Goal: Transaction & Acquisition: Purchase product/service

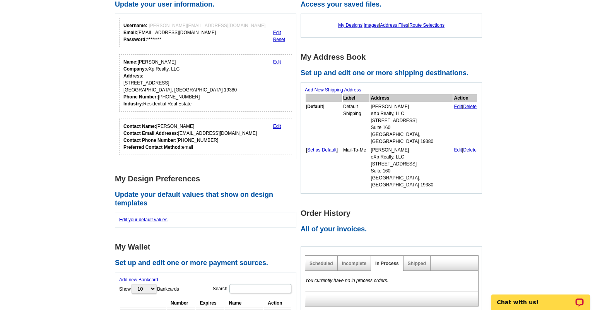
scroll to position [155, 0]
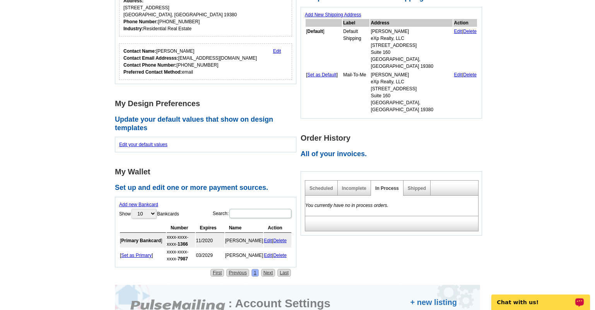
click at [541, 304] on p "Chat with us!" at bounding box center [535, 302] width 77 height 6
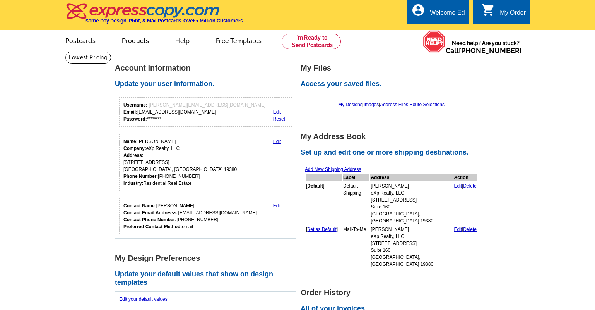
scroll to position [0, 0]
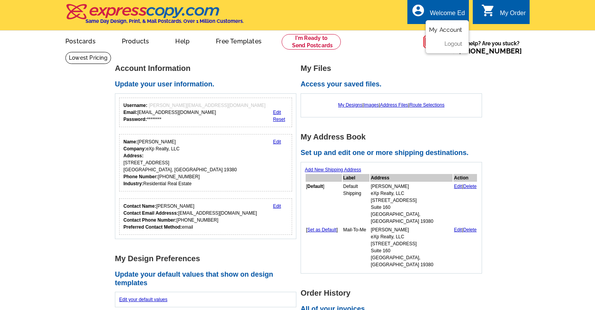
click at [443, 28] on link "My Account" at bounding box center [445, 29] width 33 height 7
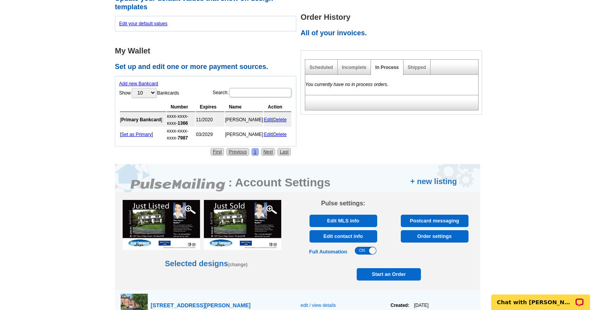
scroll to position [277, 0]
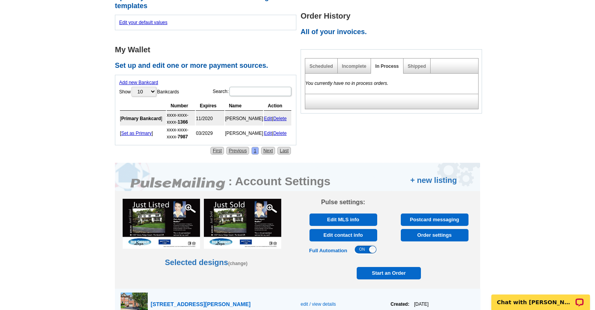
click at [413, 235] on span "Order settings" at bounding box center [434, 235] width 63 height 12
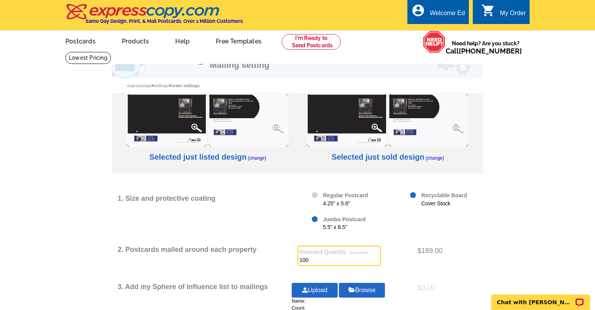
click at [399, 156] on h2 "Selected just sold design" at bounding box center [378, 156] width 93 height 9
click at [369, 122] on img at bounding box center [347, 120] width 80 height 53
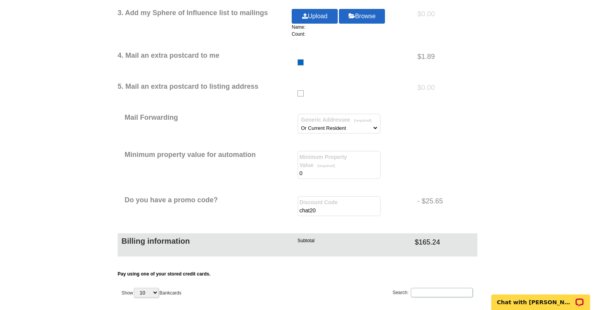
scroll to position [387, 0]
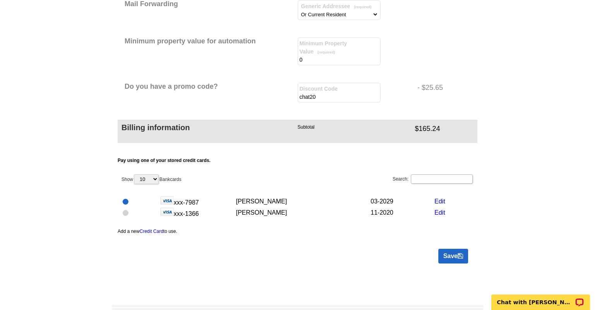
click at [450, 253] on link "Save" at bounding box center [454, 256] width 30 height 15
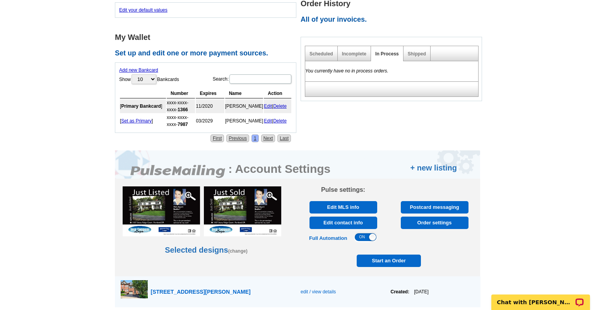
scroll to position [336, 0]
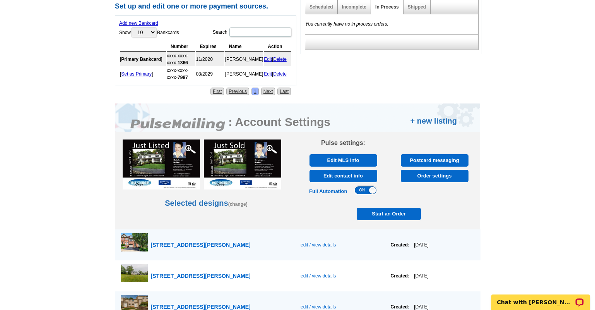
click at [367, 217] on span "Start an Order" at bounding box center [389, 213] width 60 height 12
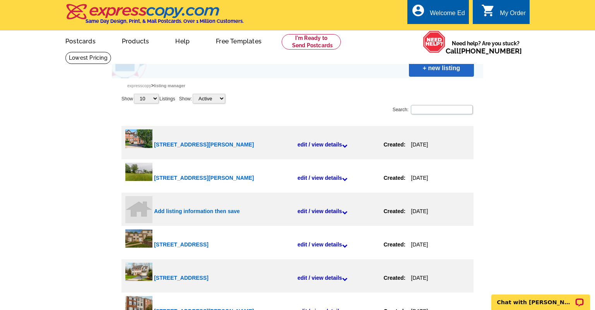
click at [296, 145] on div "[STREET_ADDRESS][PERSON_NAME]" at bounding box center [226, 144] width 144 height 23
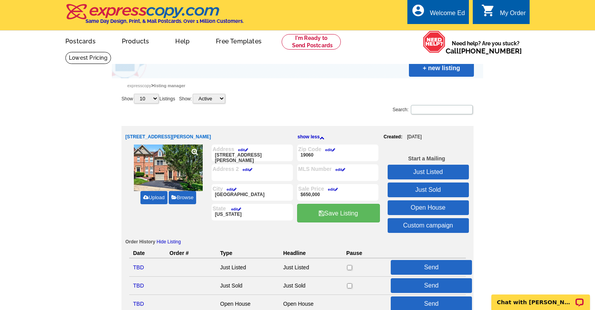
click at [417, 193] on link "Just Sold" at bounding box center [428, 189] width 81 height 15
click at [418, 193] on link "Just Sold" at bounding box center [428, 189] width 81 height 15
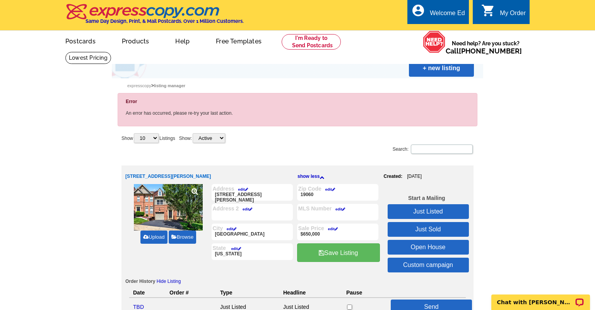
click at [431, 230] on link "Just Sold" at bounding box center [428, 229] width 81 height 15
click at [428, 226] on link "Just Sold" at bounding box center [428, 229] width 81 height 15
click at [421, 230] on link "Just Sold" at bounding box center [428, 229] width 81 height 15
click at [430, 14] on div "account_circle Welcome Ed My Account Logout" at bounding box center [438, 12] width 61 height 24
click at [437, 30] on link "My Account" at bounding box center [445, 29] width 33 height 7
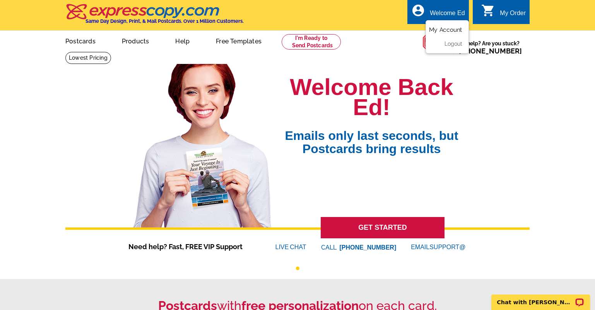
click at [441, 30] on link "My Account" at bounding box center [445, 29] width 33 height 7
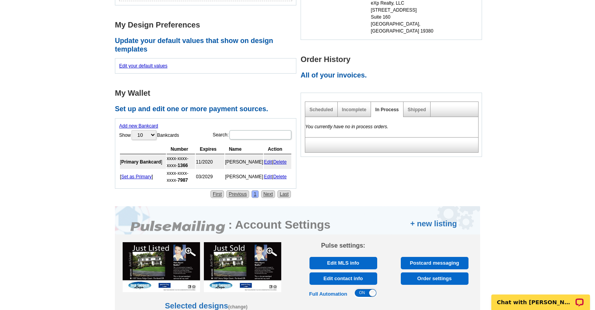
scroll to position [348, 0]
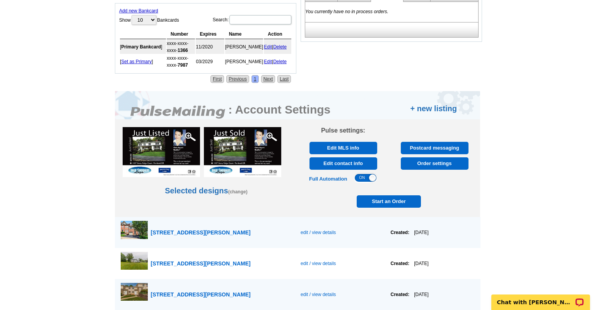
click at [181, 234] on span "3129 Woods Edge Drive, Garnet Valley" at bounding box center [201, 232] width 100 height 6
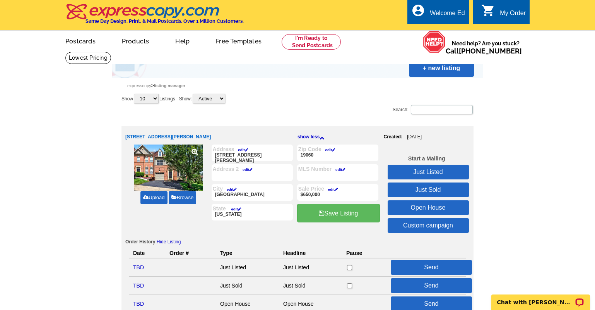
click at [440, 186] on link "Just Sold" at bounding box center [428, 189] width 81 height 15
click at [418, 189] on link "Just Sold" at bounding box center [428, 189] width 81 height 15
click at [420, 190] on link "Just Sold" at bounding box center [428, 189] width 81 height 15
click at [426, 188] on link "Just Sold" at bounding box center [428, 189] width 81 height 15
click at [418, 189] on link "Just Sold" at bounding box center [428, 189] width 81 height 15
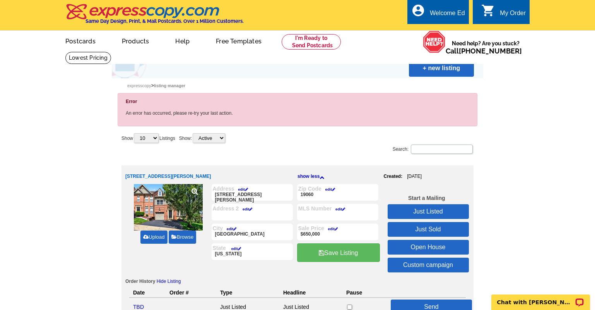
click at [430, 231] on link "Just Sold" at bounding box center [428, 229] width 81 height 15
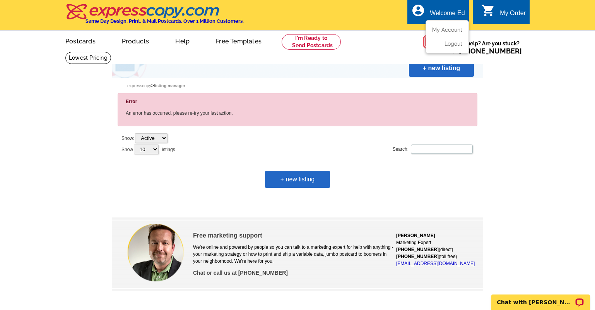
click at [444, 14] on div "Welcome Ed" at bounding box center [447, 15] width 35 height 11
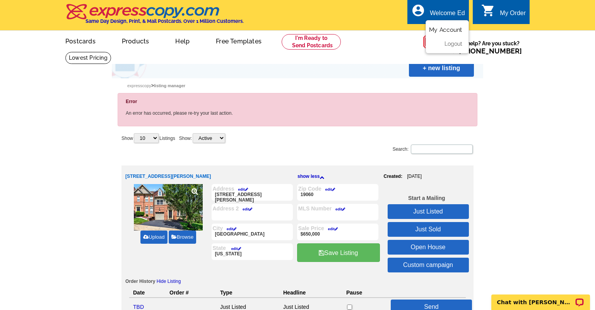
click at [443, 30] on link "My Account" at bounding box center [445, 29] width 33 height 7
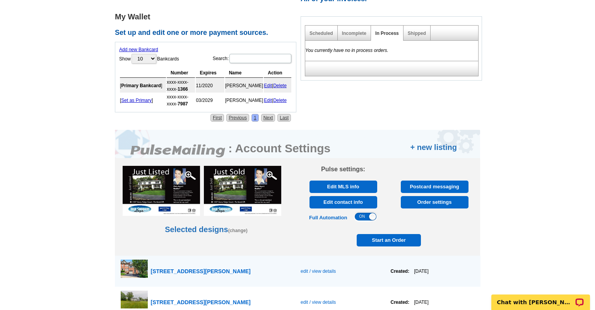
click at [385, 237] on span "Start an Order" at bounding box center [389, 240] width 60 height 12
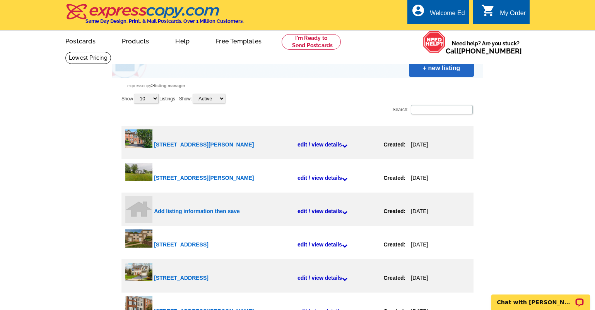
click at [427, 69] on link "+ new listing" at bounding box center [441, 68] width 65 height 17
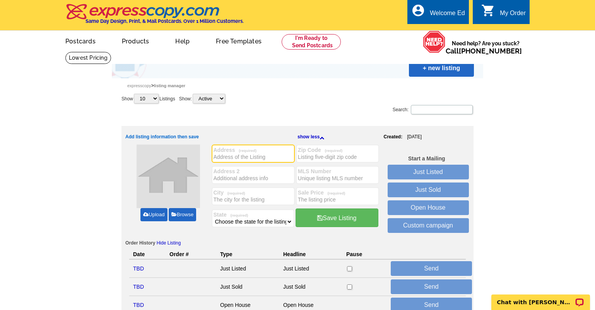
click at [159, 213] on link "Upload" at bounding box center [154, 214] width 27 height 13
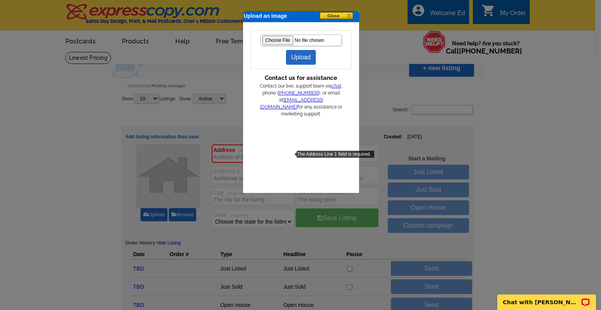
click at [298, 55] on link "Upload" at bounding box center [301, 57] width 30 height 15
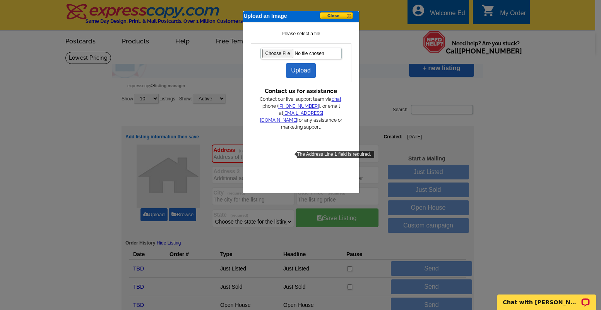
click at [303, 67] on link "Upload" at bounding box center [301, 70] width 30 height 15
click at [300, 72] on link "Upload" at bounding box center [301, 70] width 30 height 15
click at [307, 69] on link "Upload" at bounding box center [301, 70] width 30 height 15
click at [295, 75] on link "Upload" at bounding box center [301, 70] width 30 height 15
click at [349, 15] on button at bounding box center [339, 16] width 39 height 8
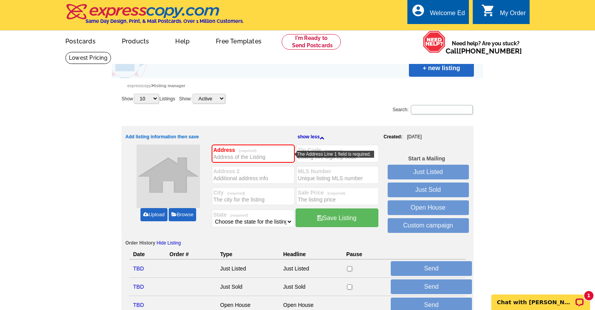
click at [243, 157] on input "Address (required)" at bounding box center [253, 157] width 79 height 8
type input "341 Yorklyn Drive"
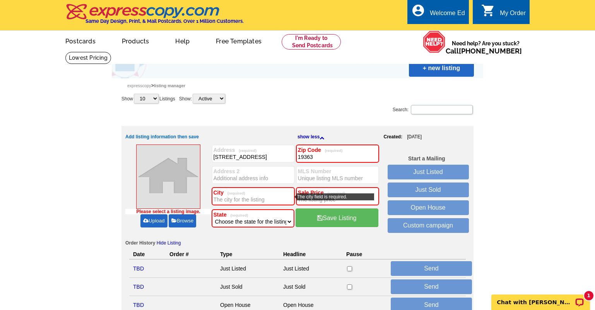
type input "19363"
click at [249, 203] on input "City (required)" at bounding box center [253, 199] width 79 height 8
type input "Oxford"
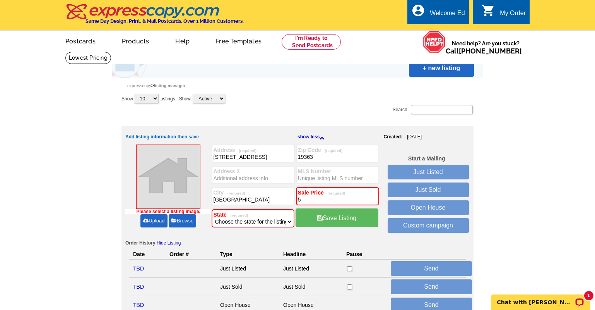
type input "5"
click at [343, 101] on div "Show: Active Hidden All" at bounding box center [298, 98] width 352 height 11
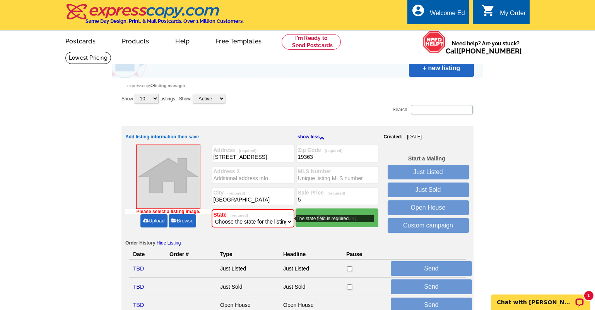
click at [152, 224] on link "Upload" at bounding box center [154, 220] width 27 height 13
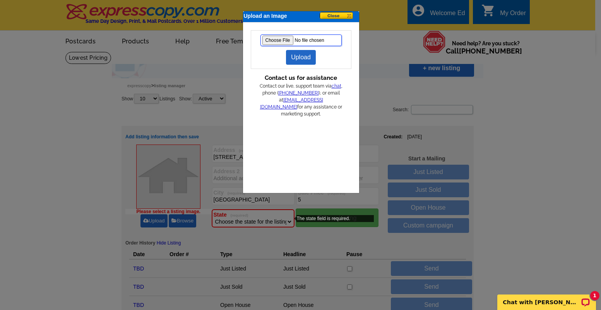
click at [275, 39] on input "file" at bounding box center [301, 40] width 81 height 12
type input "C:\fakepath\IMG-2980.jpg"
click at [303, 58] on link "Upload" at bounding box center [301, 57] width 30 height 15
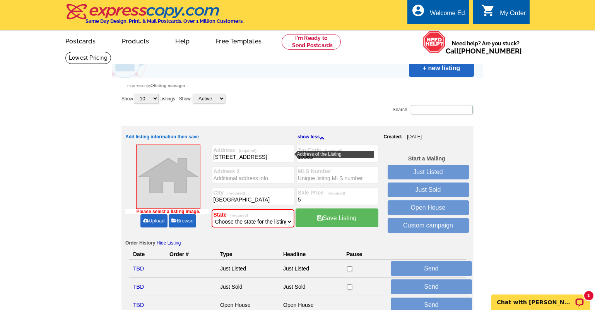
click at [268, 153] on label "Address (required)" at bounding box center [253, 150] width 79 height 6
click at [262, 156] on input "341 Yorklyn Drive" at bounding box center [253, 157] width 79 height 8
type input "[STREET_ADDRESS]"
click at [346, 67] on div "Listing Manager + new listing" at bounding box center [298, 64] width 372 height 27
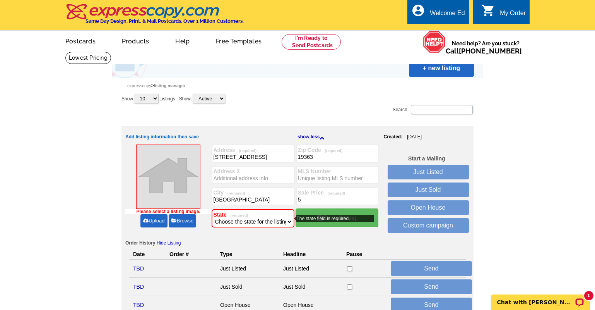
click at [277, 219] on select "Choose the state for the listing Alabama Alaska Arizona Arkansas California Col…" at bounding box center [253, 222] width 79 height 8
select select "39"
click at [214, 218] on select "Choose the state for the listing Alabama Alaska Arizona Arkansas California Col…" at bounding box center [253, 222] width 79 height 8
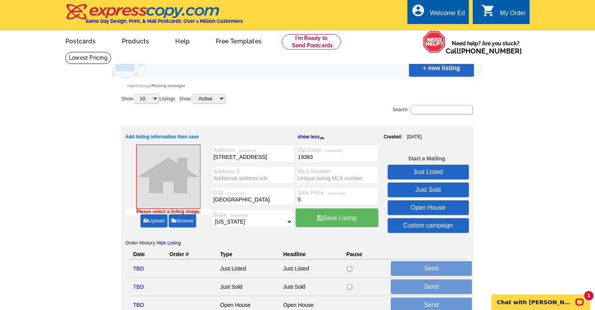
click at [158, 215] on link "Upload" at bounding box center [154, 220] width 27 height 13
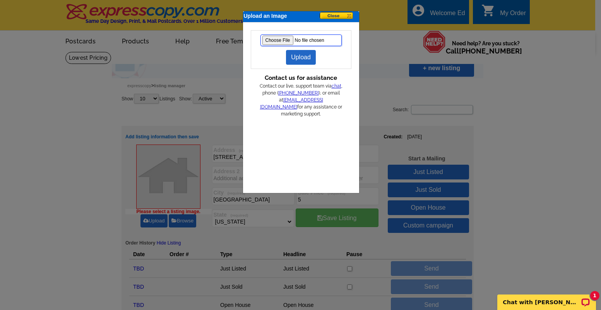
click at [286, 39] on input "file" at bounding box center [301, 40] width 81 height 12
type input "C:\fakepath\IMG-2980.jpg"
click at [301, 58] on link "Upload" at bounding box center [301, 57] width 30 height 15
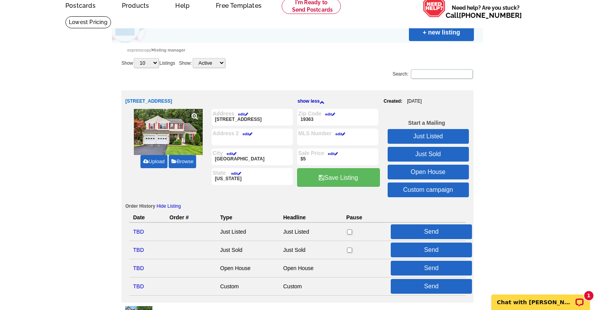
scroll to position [39, 0]
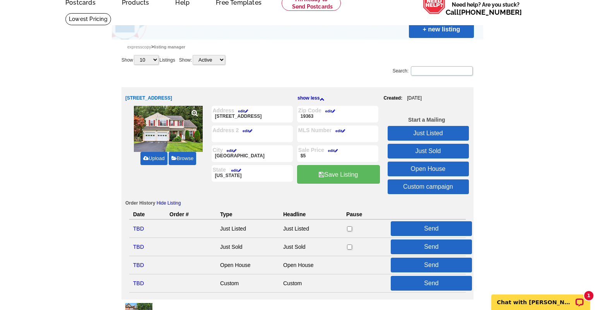
click at [437, 147] on link "Just Sold" at bounding box center [428, 151] width 81 height 15
click at [439, 152] on link "Just Sold" at bounding box center [428, 151] width 81 height 15
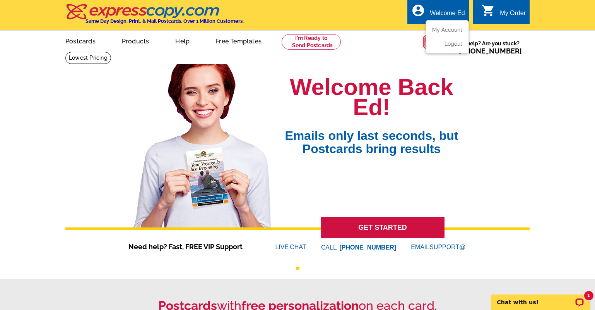
click at [448, 12] on div "Welcome Ed" at bounding box center [447, 15] width 35 height 11
click at [445, 26] on ul "My Account Logout" at bounding box center [447, 36] width 43 height 33
click at [445, 27] on link "My Account" at bounding box center [445, 29] width 33 height 7
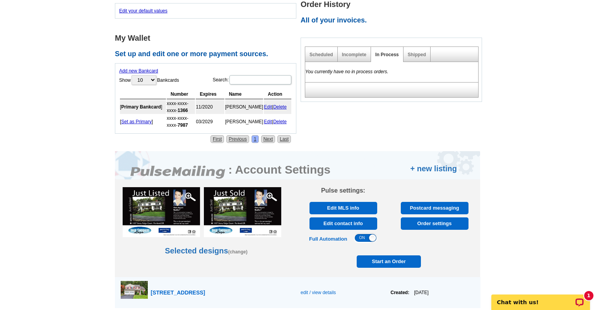
scroll to position [387, 0]
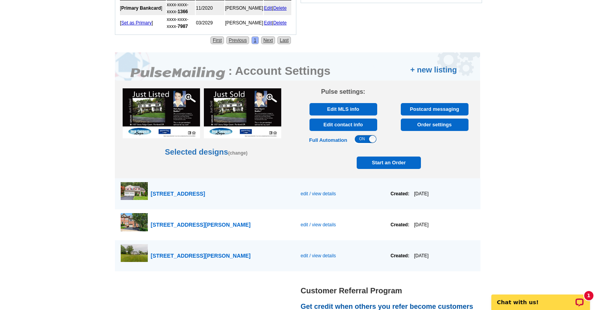
click at [169, 194] on span "341 Yorklyn Road, Oxford" at bounding box center [178, 193] width 55 height 6
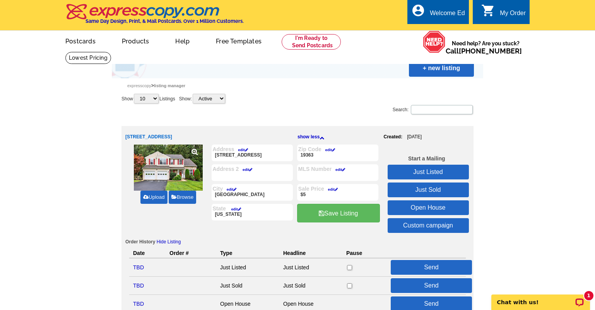
scroll to position [39, 0]
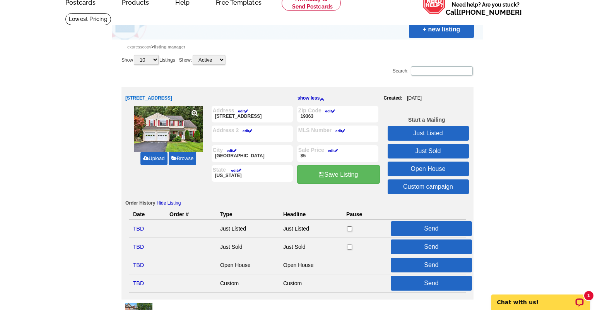
click at [432, 130] on link "Just Listed" at bounding box center [428, 133] width 81 height 15
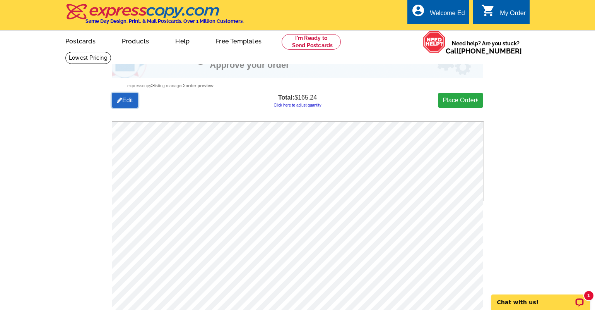
click at [124, 108] on link "Edit" at bounding box center [125, 100] width 26 height 15
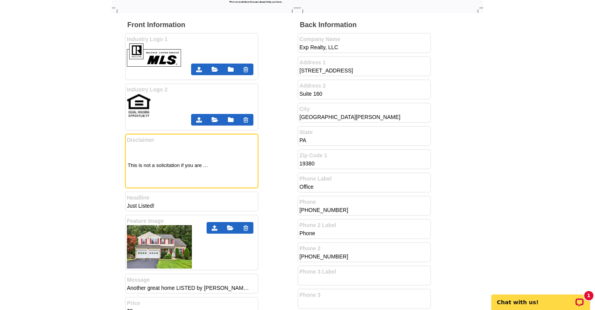
scroll to position [232, 0]
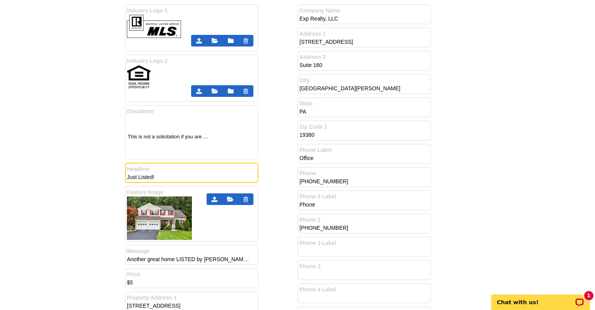
drag, startPoint x: 170, startPoint y: 178, endPoint x: 100, endPoint y: 176, distance: 70.1
click at [100, 176] on main "Messaging on Postcard Change Template Review Expresscopy > Listing Manager > Or…" at bounding box center [297, 239] width 595 height 840
type input "H"
type input "Settled"
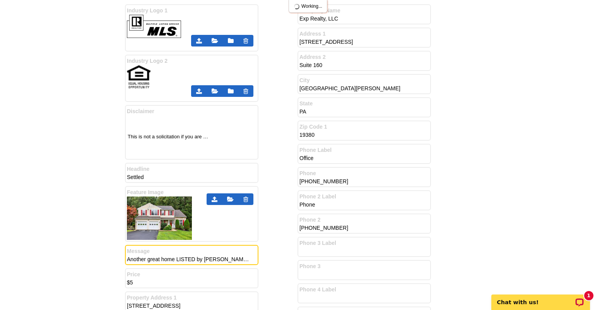
click at [192, 262] on input "Another great home LISTED by [PERSON_NAME] and the [PERSON_NAME] TEAM in [GEOGR…" at bounding box center [189, 259] width 124 height 8
click at [197, 258] on input "Another great home LISTED by [PERSON_NAME] and the [PERSON_NAME] TEAM in [GEOGR…" at bounding box center [189, 259] width 124 height 8
type input "Another great home LISTED by [PERSON_NAME] and the [PERSON_NAME] TEAM in [GEOGR…"
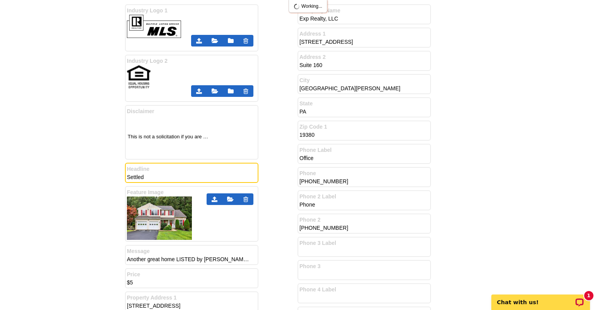
drag, startPoint x: 149, startPoint y: 180, endPoint x: 28, endPoint y: 182, distance: 121.6
click at [36, 179] on main "Messaging on Postcard Change Template Review Expresscopy > Listing Manager > Or…" at bounding box center [297, 239] width 595 height 840
click at [285, 238] on div "Front Information Industry Logo 1 Industry Logo 2 Headline" at bounding box center [211, 176] width 173 height 369
click at [200, 180] on input "Highest price ever in your neihborhood" at bounding box center [189, 177] width 124 height 8
type input "Highest price ever in your neighborhood"
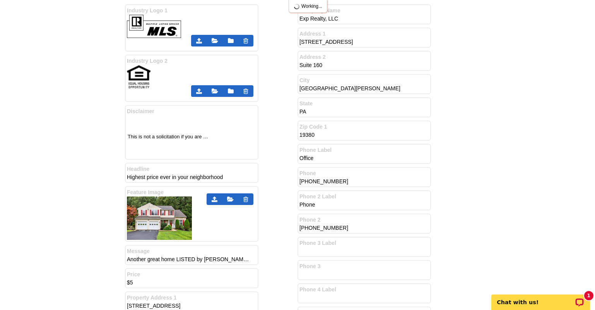
click at [274, 182] on div "Front Information Industry Logo 1 Industry Logo 2 Headline" at bounding box center [211, 176] width 173 height 369
click at [193, 259] on input "Another great home LISTED by ED GOMEZ and the ED GOMEZ TEAM in DOWNINGTOWN! Sho…" at bounding box center [189, 259] width 124 height 8
click at [195, 259] on input "Another great home LISTED by ED GOMEZ and the ED GOMEZ TEAM in DOWNINGTOWN! Sho…" at bounding box center [189, 259] width 124 height 8
type input "Another great home LISTED and SOLD quickly by SHARON REITMAN &LAURA HULL and th…"
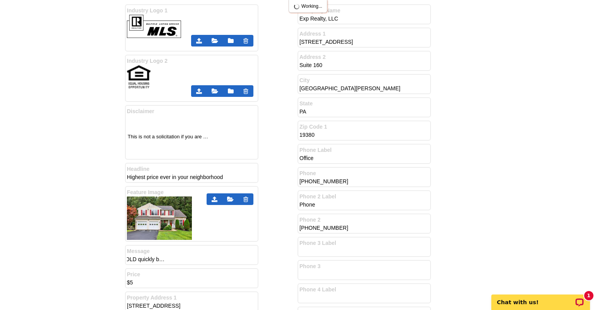
scroll to position [0, 0]
drag, startPoint x: 279, startPoint y: 266, endPoint x: 274, endPoint y: 268, distance: 6.3
click at [278, 266] on div "Front Information Industry Logo 1 Industry Logo 2 Headline" at bounding box center [211, 176] width 173 height 369
drag, startPoint x: 202, startPoint y: 276, endPoint x: 131, endPoint y: 280, distance: 70.9
click at [141, 278] on label "Price" at bounding box center [192, 274] width 130 height 8
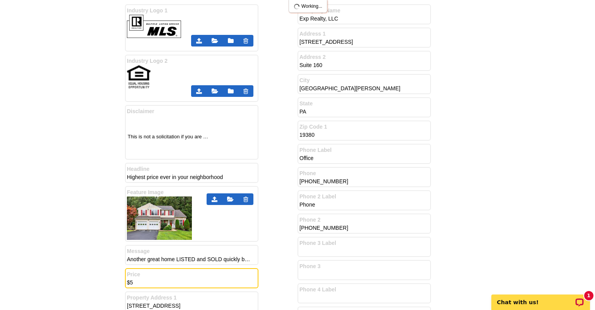
drag, startPoint x: 130, startPoint y: 282, endPoint x: 111, endPoint y: 286, distance: 19.7
click at [111, 286] on main "Messaging on Postcard Change Template Review Expresscopy > Listing Manager > Or…" at bounding box center [297, 239] width 595 height 840
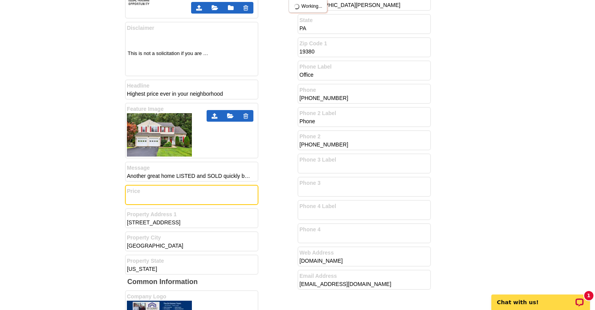
scroll to position [464, 0]
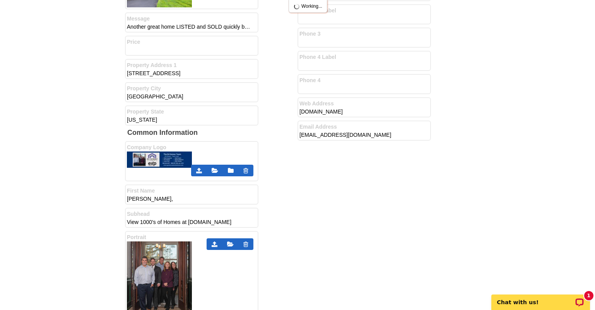
click at [170, 267] on img at bounding box center [159, 279] width 65 height 76
click at [216, 245] on icon at bounding box center [215, 244] width 6 height 6
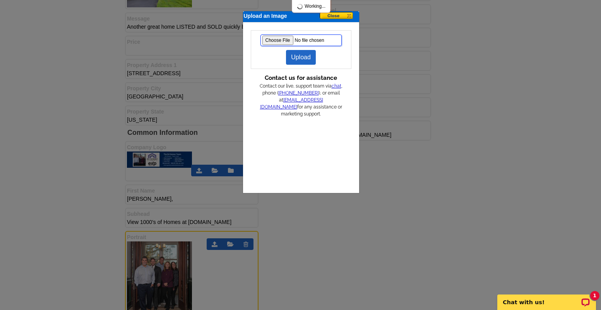
click at [274, 45] on input "file" at bounding box center [301, 40] width 81 height 12
click at [279, 39] on input "file" at bounding box center [301, 40] width 81 height 12
type input "C:\fakepath\2025 TEAM PIC.jpg"
click at [303, 57] on link "Upload" at bounding box center [301, 57] width 30 height 15
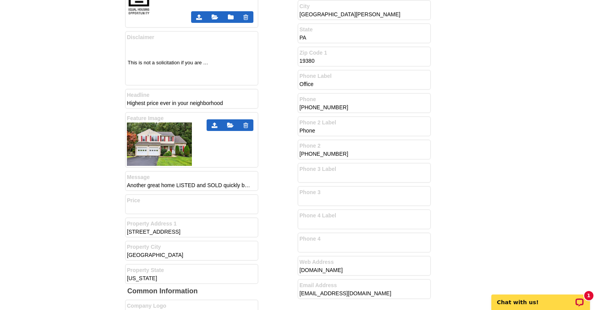
scroll to position [310, 0]
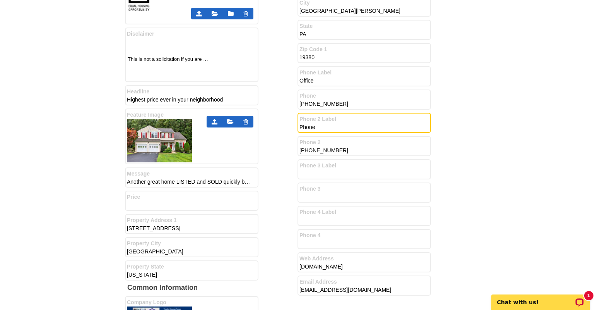
drag, startPoint x: 325, startPoint y: 130, endPoint x: 209, endPoint y: 120, distance: 116.5
click at [209, 120] on div "Front Information Industry Logo 1 Industry Logo 2" at bounding box center [297, 216] width 345 height 603
type input "s"
type input "[PERSON_NAME]'s cell"
click at [345, 158] on div "Back Information Company Name Exp Realty, LLC Address 1 535 N Church St, Addres…" at bounding box center [384, 107] width 173 height 384
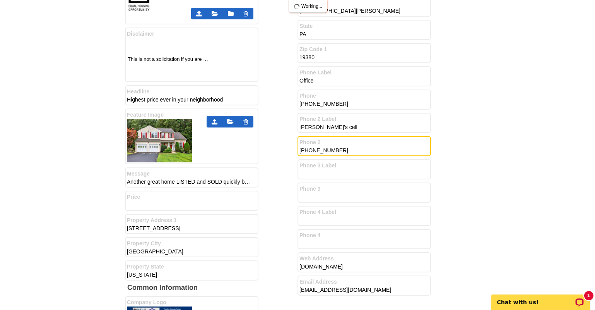
drag, startPoint x: 344, startPoint y: 154, endPoint x: 247, endPoint y: 153, distance: 96.4
click at [250, 153] on div "Front Information Industry Logo 1 Industry Logo 2" at bounding box center [297, 216] width 345 height 603
type input "[PHONE_NUMBER]"
click at [317, 170] on input "Phone 3 Label" at bounding box center [362, 174] width 124 height 8
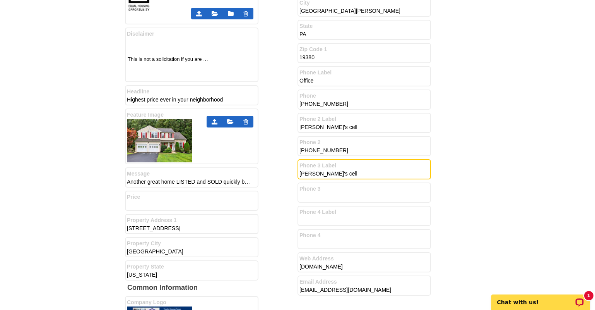
type input "[PERSON_NAME]'s cell"
click at [326, 193] on label "Phone 3" at bounding box center [365, 189] width 130 height 8
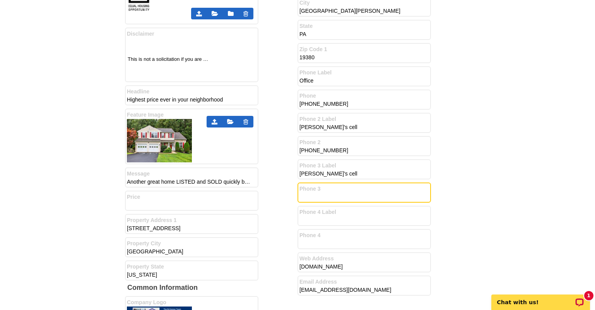
click at [319, 199] on input "Phone 3" at bounding box center [362, 197] width 124 height 8
type input "[PHONE_NUMBER]"
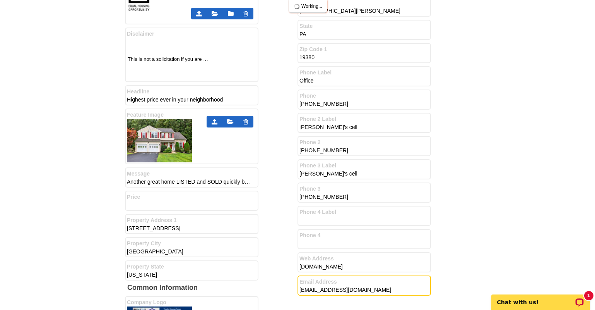
drag, startPoint x: 389, startPoint y: 291, endPoint x: 184, endPoint y: 289, distance: 205.5
click at [184, 289] on div "Front Information Industry Logo 1 Industry Logo 2" at bounding box center [297, 216] width 345 height 603
click at [303, 290] on input "sharon.reitman@exprealty.com &" at bounding box center [362, 290] width 124 height 8
type input "[PERSON_NAME][EMAIL_ADDRESS][PERSON_NAME][DOMAIN_NAME] & [PERSON_NAME][EMAIL_AD…"
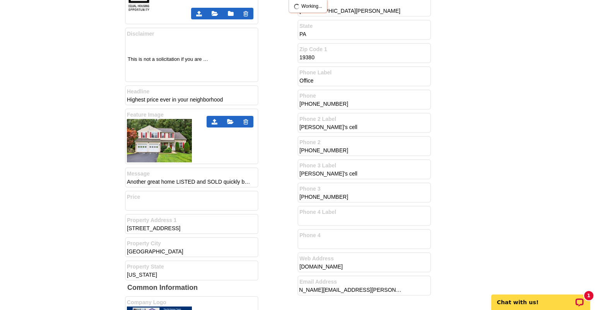
scroll to position [0, 0]
click at [512, 178] on main "Messaging on Postcard Change Template Review Expresscopy > Listing Manager > Or…" at bounding box center [297, 145] width 595 height 807
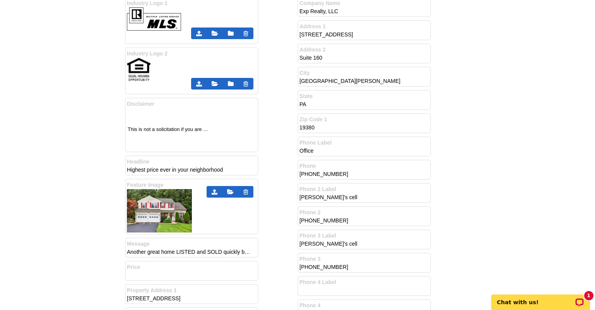
scroll to position [232, 0]
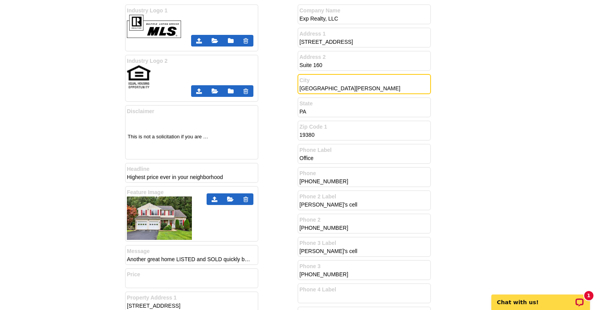
click at [341, 92] on input "West Chester" at bounding box center [362, 88] width 124 height 8
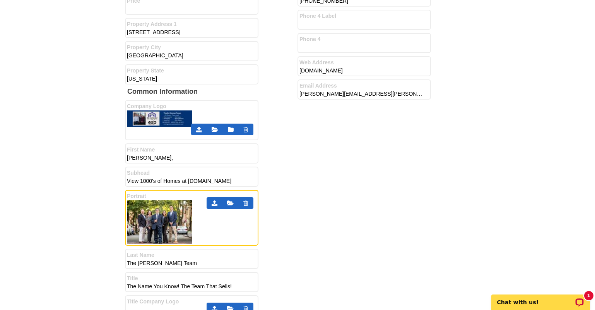
scroll to position [542, 0]
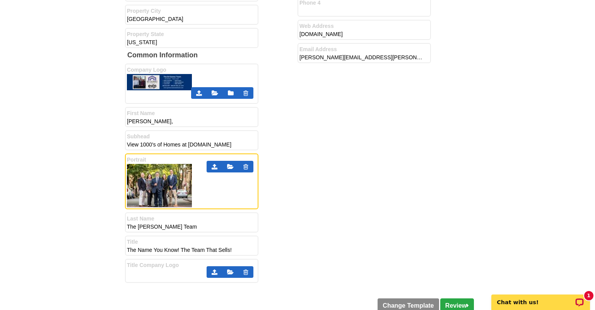
type input "[GEOGRAPHIC_DATA][PERSON_NAME],"
click at [161, 89] on img at bounding box center [159, 82] width 65 height 16
click at [198, 96] on icon at bounding box center [199, 93] width 6 height 6
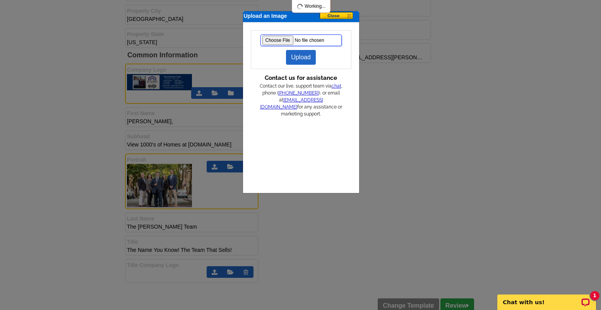
click at [280, 41] on input "file" at bounding box center [301, 40] width 81 height 12
click at [286, 41] on input "file" at bounding box center [301, 40] width 81 height 12
type input "C:\fakepath\team branding bar 2.png"
click at [306, 57] on link "Upload" at bounding box center [301, 57] width 30 height 15
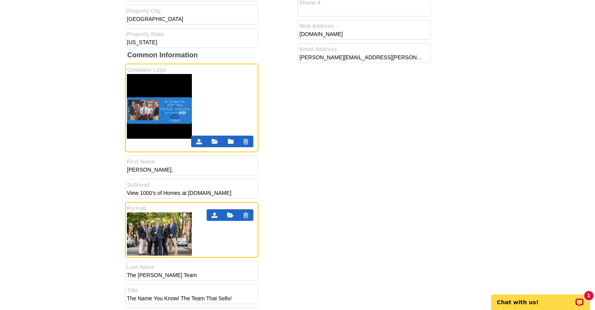
click at [159, 22] on input "Oxford" at bounding box center [189, 19] width 124 height 8
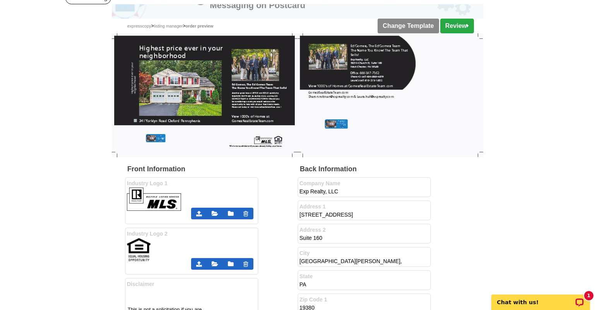
scroll to position [0, 0]
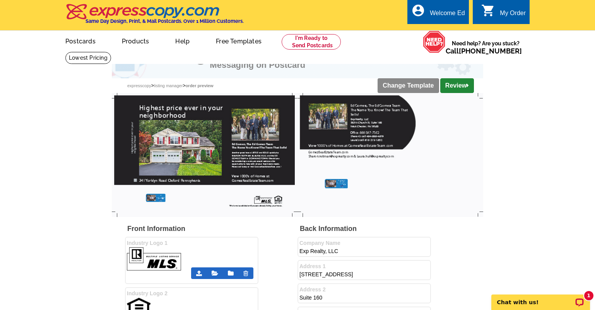
type input "[GEOGRAPHIC_DATA],"
click at [461, 86] on link "Review" at bounding box center [457, 85] width 34 height 15
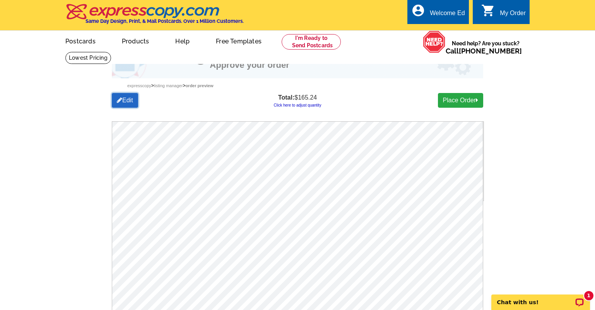
click at [122, 101] on icon at bounding box center [119, 100] width 5 height 6
click at [123, 99] on link "Edit" at bounding box center [125, 100] width 26 height 15
click at [129, 99] on link "Edit" at bounding box center [125, 100] width 26 height 15
click at [127, 101] on link "Edit" at bounding box center [125, 100] width 26 height 15
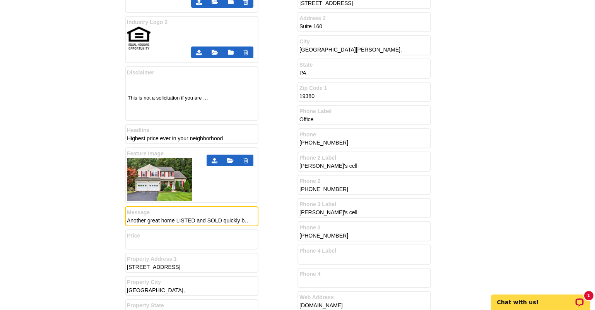
click at [245, 221] on input "Another great home LISTED and SOLD quickly by [PERSON_NAME] &LAURA [PERSON_NAME…" at bounding box center [189, 220] width 124 height 8
click at [242, 219] on input "Another great home LISTED and SOLD quickly by [PERSON_NAME] &LAURA [PERSON_NAME…" at bounding box center [189, 220] width 124 height 8
type input "Another great home LISTED and SOLD quickly by [PERSON_NAME] & [PERSON_NAME] and…"
click at [273, 213] on div "Front Information Industry Logo 1 Industry Logo 2 Headline" at bounding box center [211, 138] width 173 height 369
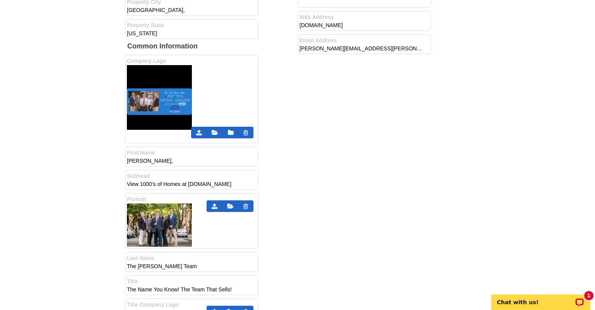
scroll to position [542, 0]
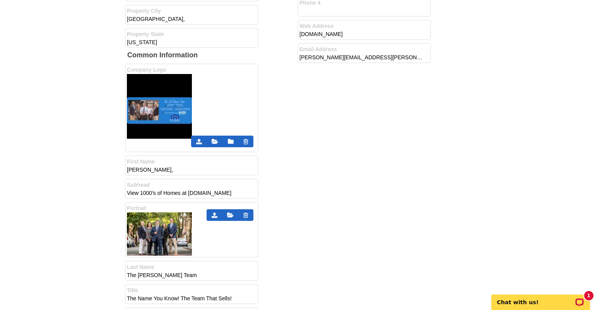
click at [244, 143] on icon at bounding box center [245, 141] width 5 height 6
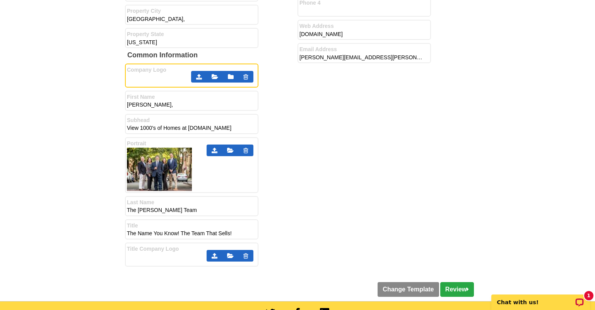
click at [198, 77] on icon at bounding box center [199, 77] width 6 height 6
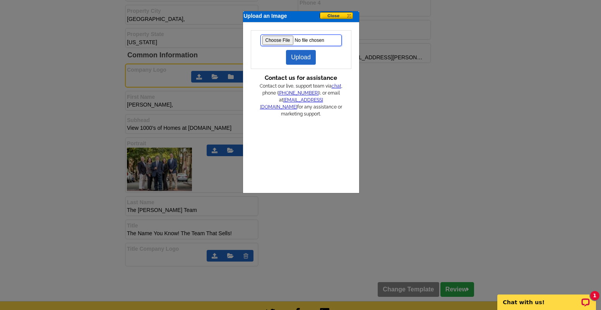
click at [274, 40] on input "file" at bounding box center [301, 40] width 81 height 12
type input "C:\fakepath\team branding bar 2.png"
click at [307, 58] on link "Upload" at bounding box center [301, 57] width 30 height 15
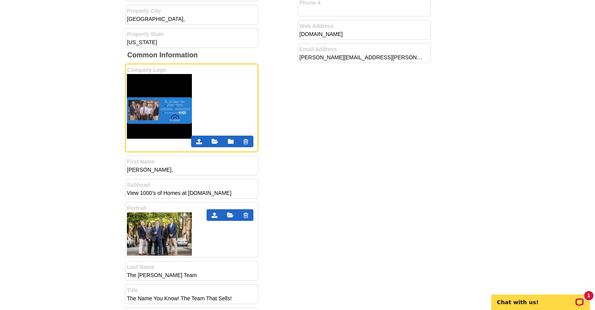
click at [177, 86] on img at bounding box center [159, 106] width 65 height 65
click at [219, 144] on link at bounding box center [215, 141] width 17 height 12
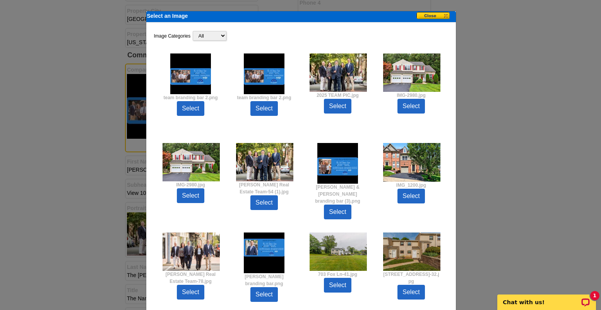
click at [444, 16] on button at bounding box center [435, 16] width 39 height 8
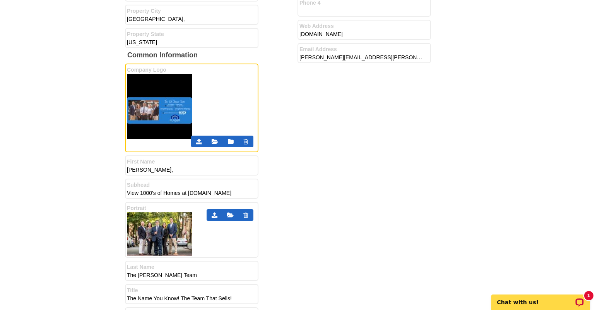
scroll to position [310, 0]
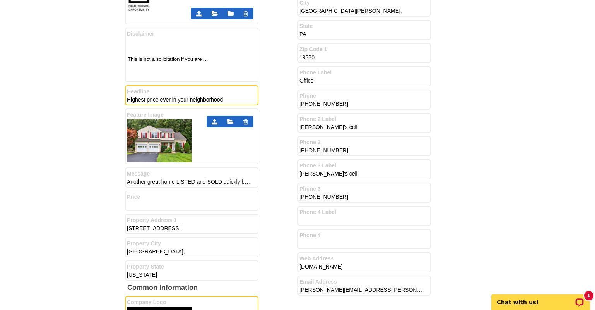
drag, startPoint x: 235, startPoint y: 100, endPoint x: 30, endPoint y: 98, distance: 205.2
click at [30, 98] on main "Messaging on Postcard Change Template Review Expresscopy > Listing Manager > Or…" at bounding box center [297, 170] width 595 height 856
type input "r"
type input "Record Neighborhood Sale!"
click at [283, 139] on div "Front Information Industry Logo 1 Industry Logo 2 Headline" at bounding box center [211, 99] width 173 height 369
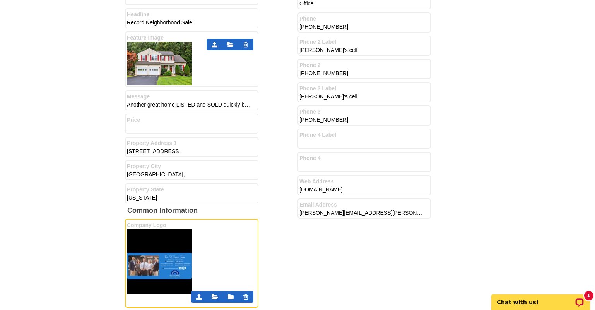
scroll to position [387, 0]
click at [208, 105] on input "Another great home LISTED and SOLD quickly by SHARON REITMAN & LAURA HULL and t…" at bounding box center [189, 104] width 124 height 8
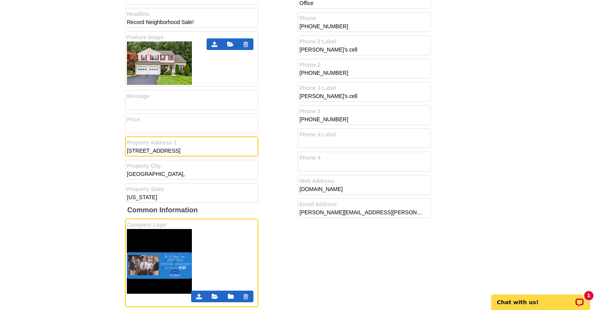
scroll to position [0, 0]
click at [173, 150] on input "341 Yorklyn Road" at bounding box center [189, 151] width 124 height 8
type input "341 Yorklyn Road,"
click at [298, 270] on div "Back Information Company Name Exp Realty, LLC Address 1 535 N Church St, Addres…" at bounding box center [384, 163] width 173 height 652
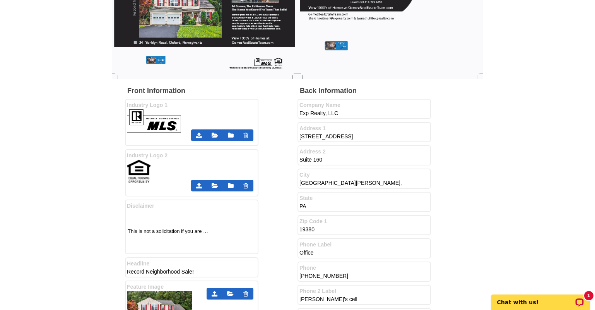
scroll to position [39, 0]
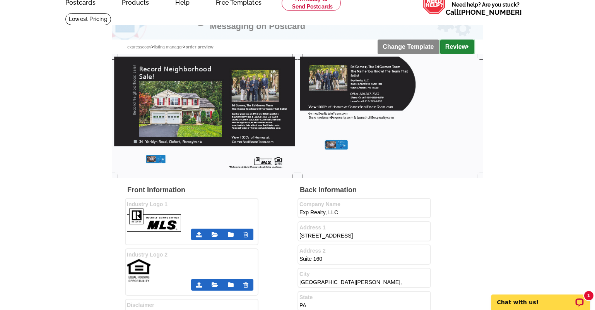
click at [457, 45] on link "Review" at bounding box center [457, 46] width 34 height 15
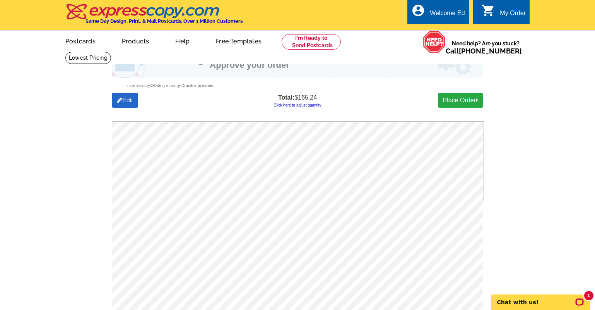
drag, startPoint x: 281, startPoint y: 119, endPoint x: 568, endPoint y: 102, distance: 287.7
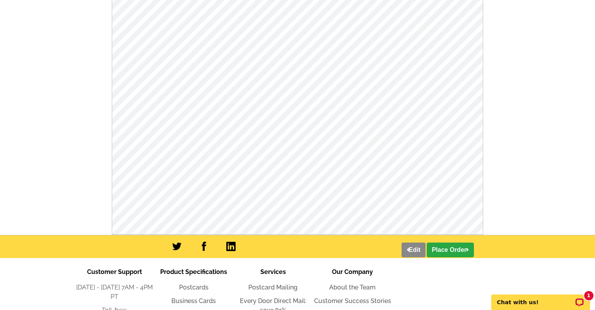
scroll to position [387, 0]
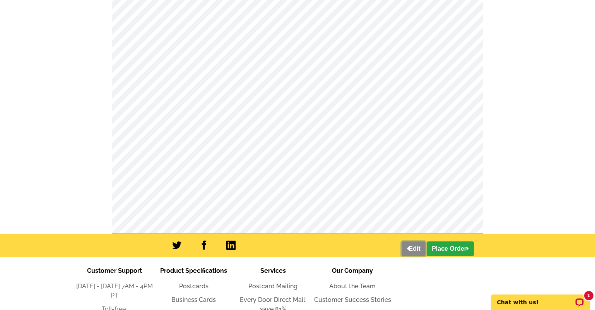
click at [412, 249] on link "Edit" at bounding box center [414, 248] width 24 height 15
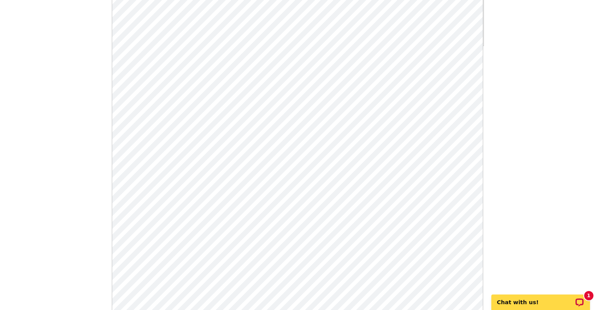
scroll to position [0, 0]
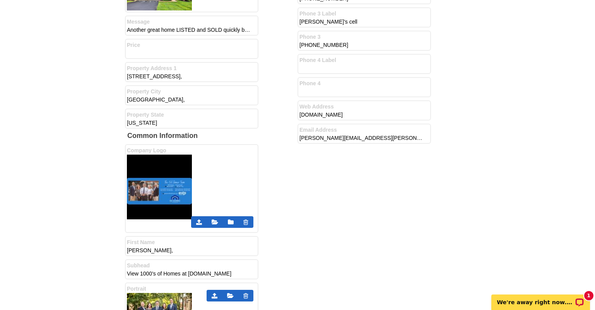
scroll to position [464, 0]
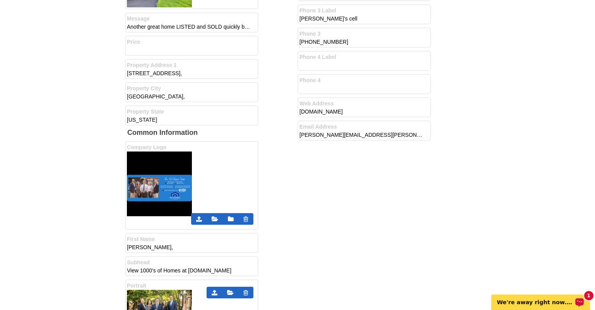
drag, startPoint x: 519, startPoint y: 300, endPoint x: 1006, endPoint y: 586, distance: 564.4
click at [519, 300] on p "We're away right now. Please check back later!" at bounding box center [535, 302] width 77 height 6
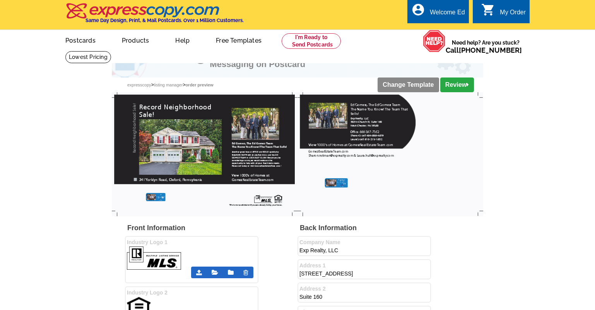
scroll to position [0, 0]
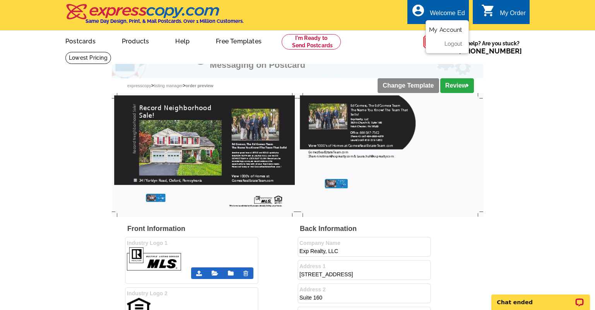
click at [432, 33] on link "My Account" at bounding box center [445, 29] width 33 height 7
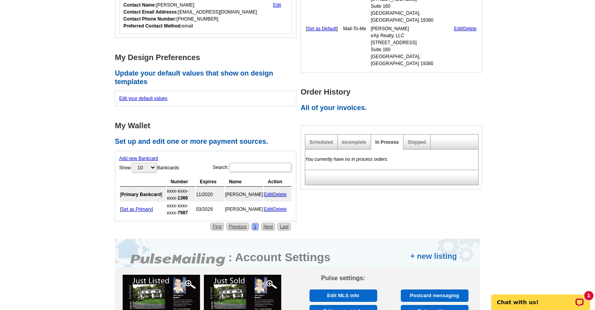
scroll to position [348, 0]
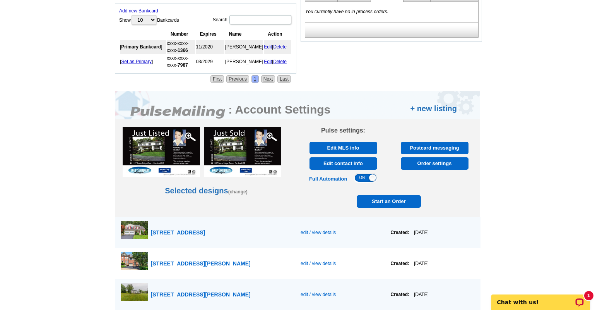
click at [305, 233] on span "edit / view details" at bounding box center [318, 232] width 35 height 5
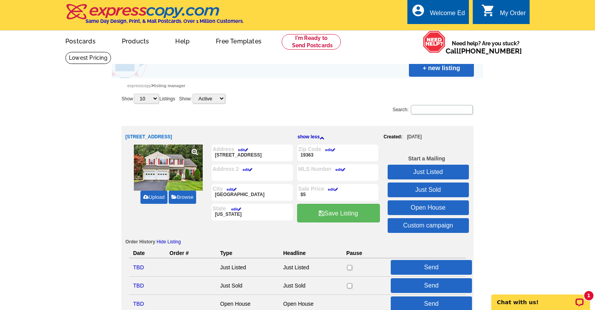
click at [442, 67] on link "+ new listing" at bounding box center [441, 68] width 65 height 17
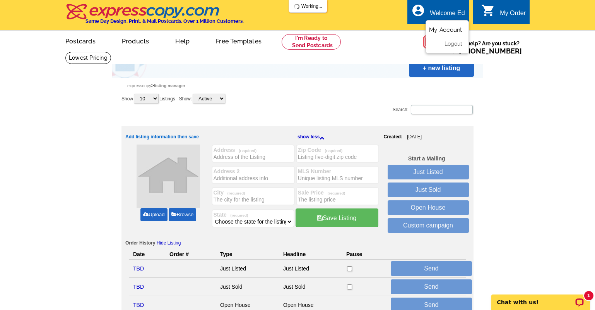
click at [440, 31] on link "My Account" at bounding box center [445, 29] width 33 height 7
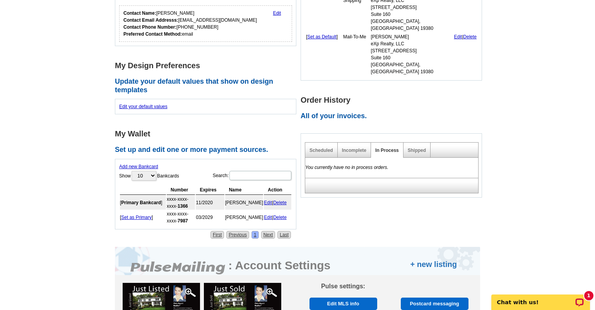
scroll to position [310, 0]
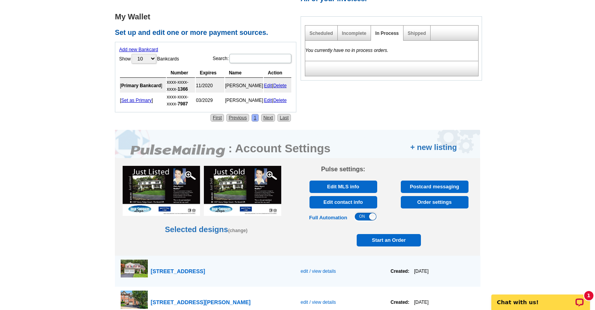
click at [392, 239] on span "Start an Order" at bounding box center [389, 240] width 60 height 12
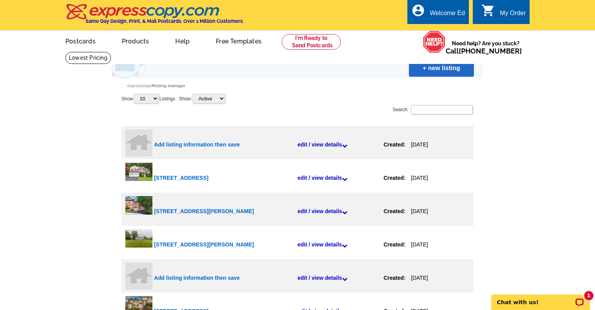
click at [428, 71] on link "+ new listing" at bounding box center [441, 68] width 65 height 17
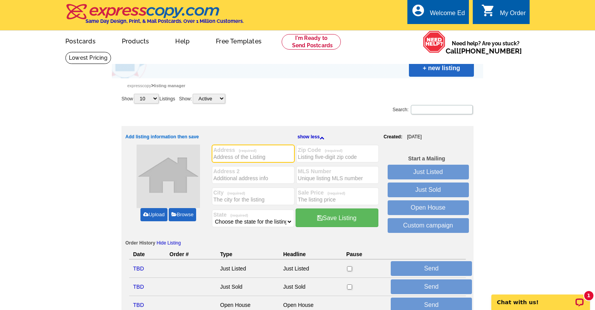
click at [451, 67] on link "+ new listing" at bounding box center [441, 68] width 65 height 17
click at [430, 68] on link "+ new listing" at bounding box center [441, 68] width 65 height 17
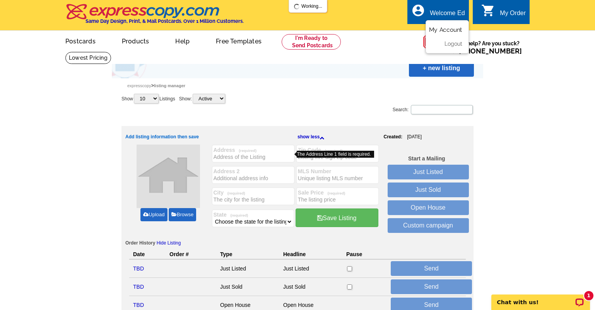
click at [442, 28] on link "My Account" at bounding box center [445, 29] width 33 height 7
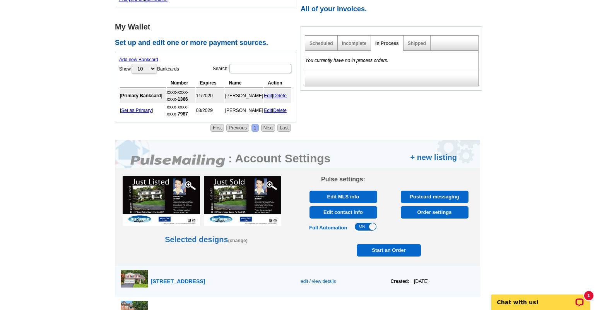
scroll to position [310, 0]
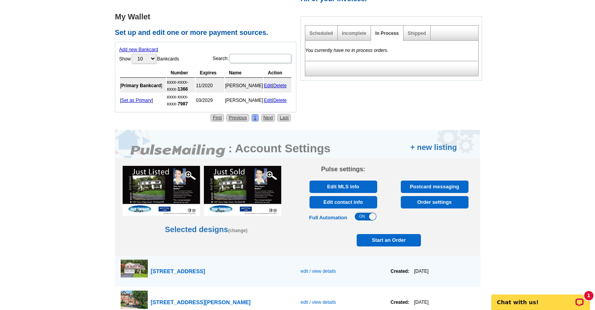
click at [458, 204] on span "Order settings" at bounding box center [434, 202] width 63 height 12
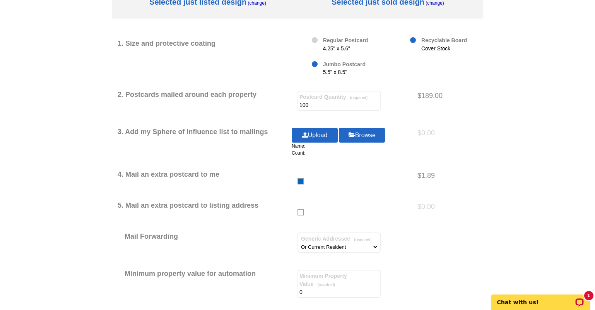
click at [324, 136] on link "Upload" at bounding box center [315, 135] width 46 height 15
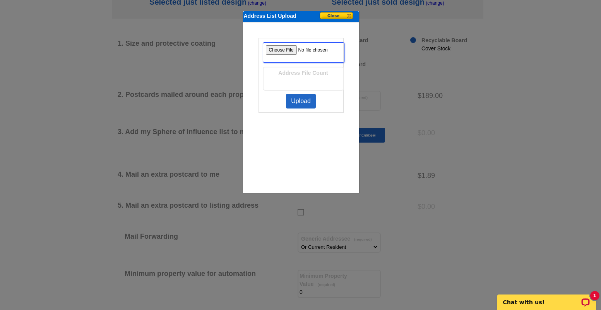
click at [291, 55] on input "file" at bounding box center [304, 52] width 82 height 21
click at [348, 15] on button at bounding box center [339, 16] width 39 height 8
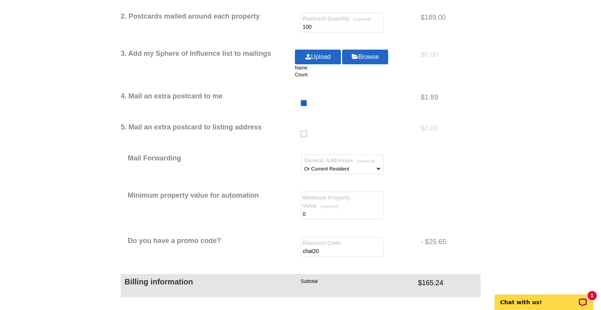
scroll to position [232, 0]
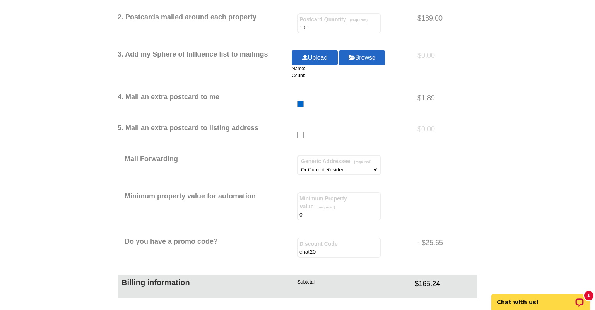
click at [316, 57] on link "Upload" at bounding box center [315, 57] width 46 height 15
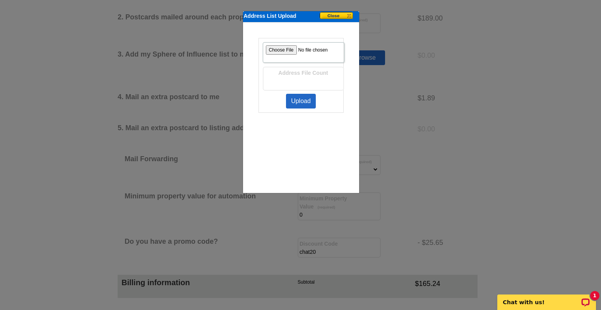
click at [350, 15] on button at bounding box center [339, 16] width 39 height 8
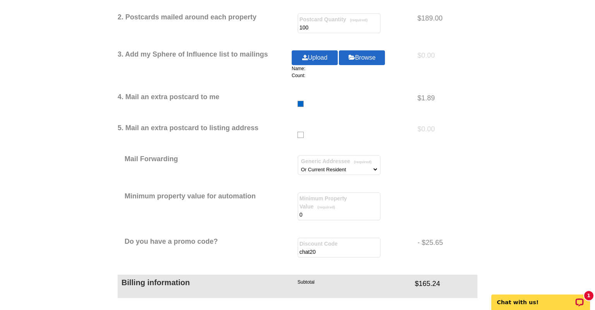
click at [321, 57] on link "Upload" at bounding box center [315, 57] width 46 height 15
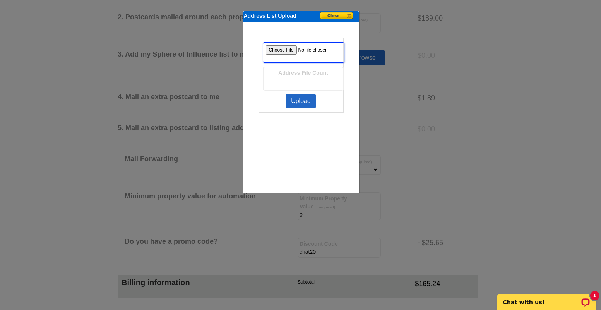
click at [286, 49] on input "file" at bounding box center [304, 52] width 82 height 21
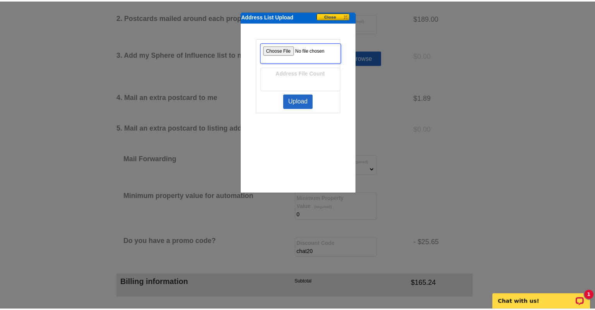
scroll to position [0, 0]
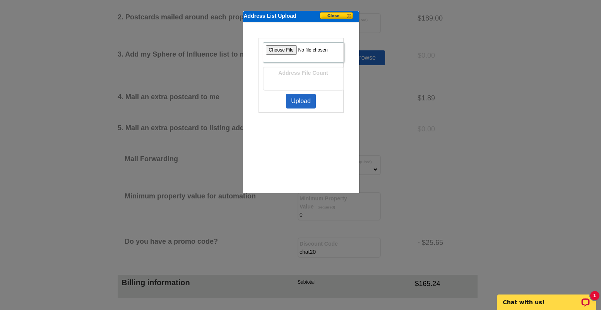
click at [308, 101] on link "Upload" at bounding box center [301, 101] width 30 height 15
click at [347, 13] on button at bounding box center [339, 16] width 39 height 8
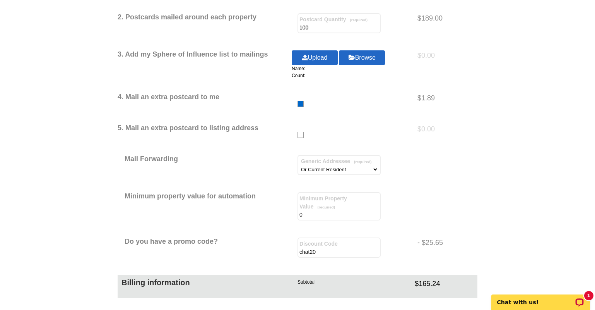
click at [317, 62] on link "Upload" at bounding box center [315, 57] width 46 height 15
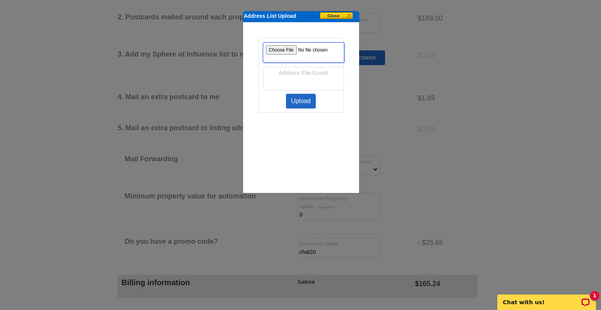
click at [284, 49] on input "file" at bounding box center [304, 52] width 82 height 21
click at [294, 98] on link "Upload" at bounding box center [301, 101] width 30 height 15
click at [288, 49] on input "file" at bounding box center [304, 52] width 82 height 21
click at [304, 101] on link "Upload" at bounding box center [301, 101] width 30 height 15
click at [307, 99] on link "Upload" at bounding box center [301, 101] width 30 height 15
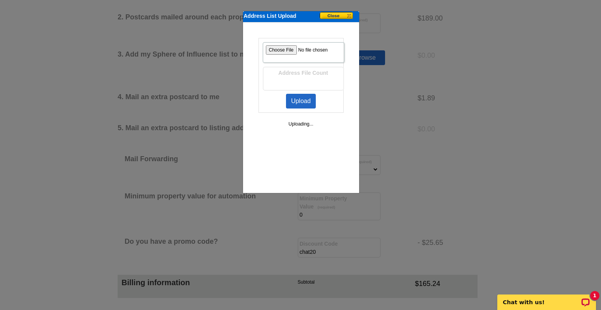
click at [350, 13] on button at bounding box center [339, 16] width 39 height 8
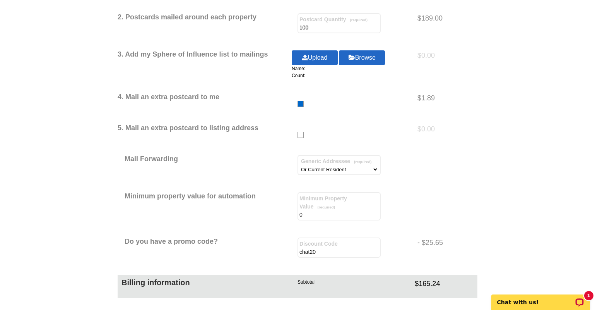
click at [314, 59] on link "Upload" at bounding box center [315, 57] width 46 height 15
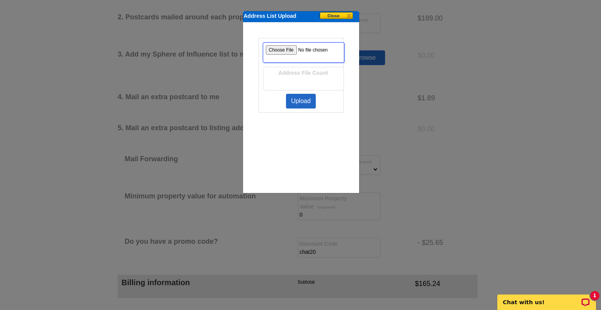
click at [279, 48] on input "file" at bounding box center [304, 52] width 82 height 21
click at [298, 101] on link "Upload" at bounding box center [301, 101] width 30 height 15
click at [312, 182] on div "Address File Count Upload Uploading..." at bounding box center [301, 107] width 116 height 170
click at [349, 17] on button at bounding box center [339, 16] width 39 height 8
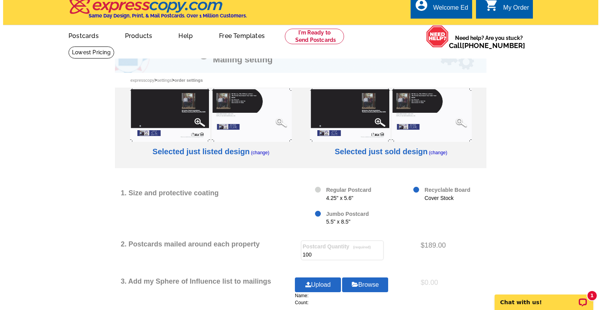
scroll to position [77, 0]
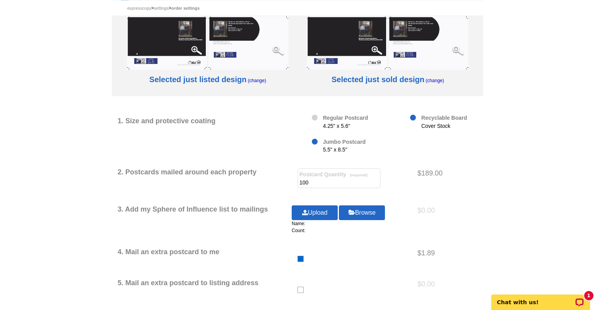
click at [309, 213] on link "Upload" at bounding box center [315, 212] width 46 height 15
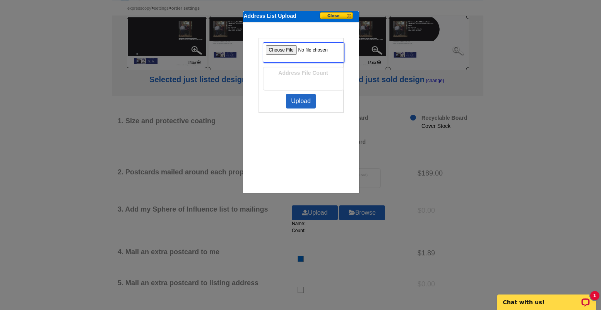
click at [283, 45] on input "file" at bounding box center [304, 52] width 82 height 21
type input "C:\fakepath\Pulsemailinglist.csv"
click at [299, 101] on link "Upload" at bounding box center [301, 101] width 30 height 15
